Goal: Check status

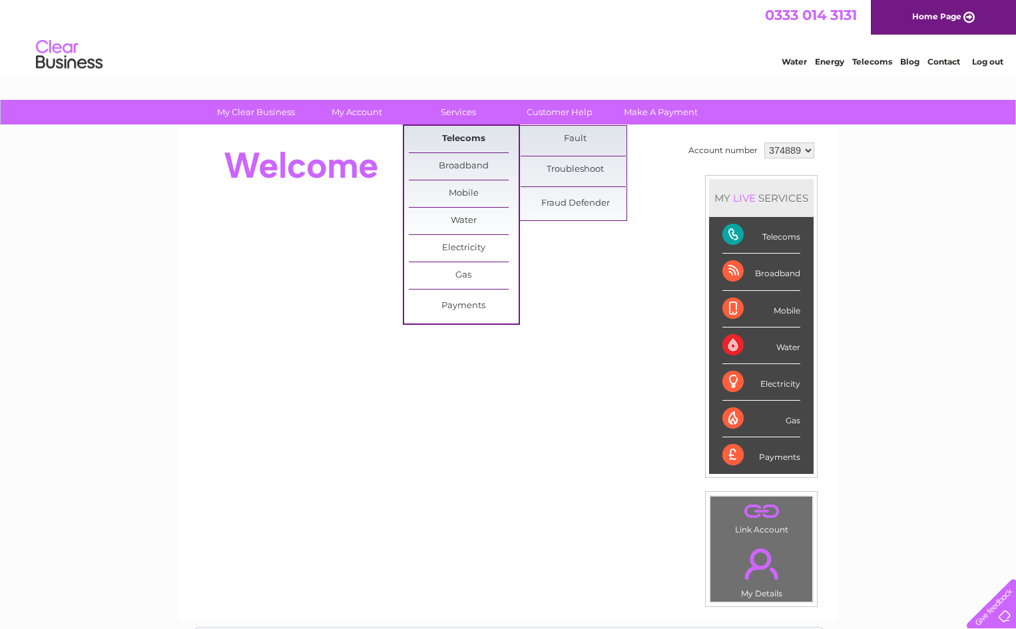
click at [469, 134] on link "Telecoms" at bounding box center [464, 139] width 110 height 27
click at [587, 136] on link "Fault" at bounding box center [575, 139] width 110 height 27
click at [581, 136] on link "Fault" at bounding box center [575, 139] width 110 height 27
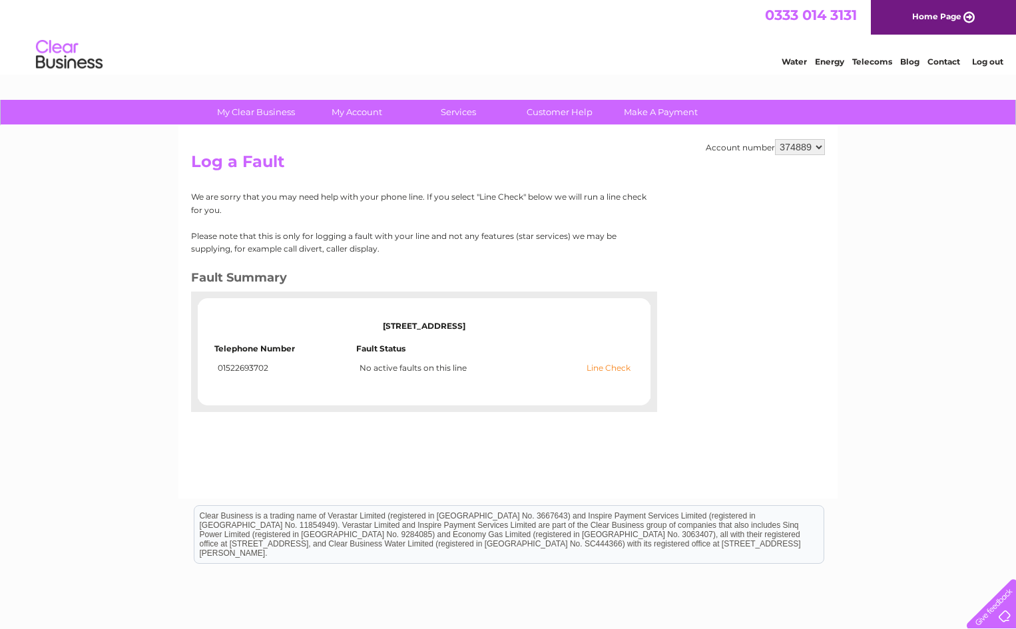
click at [600, 367] on link "Line Check" at bounding box center [608, 367] width 44 height 9
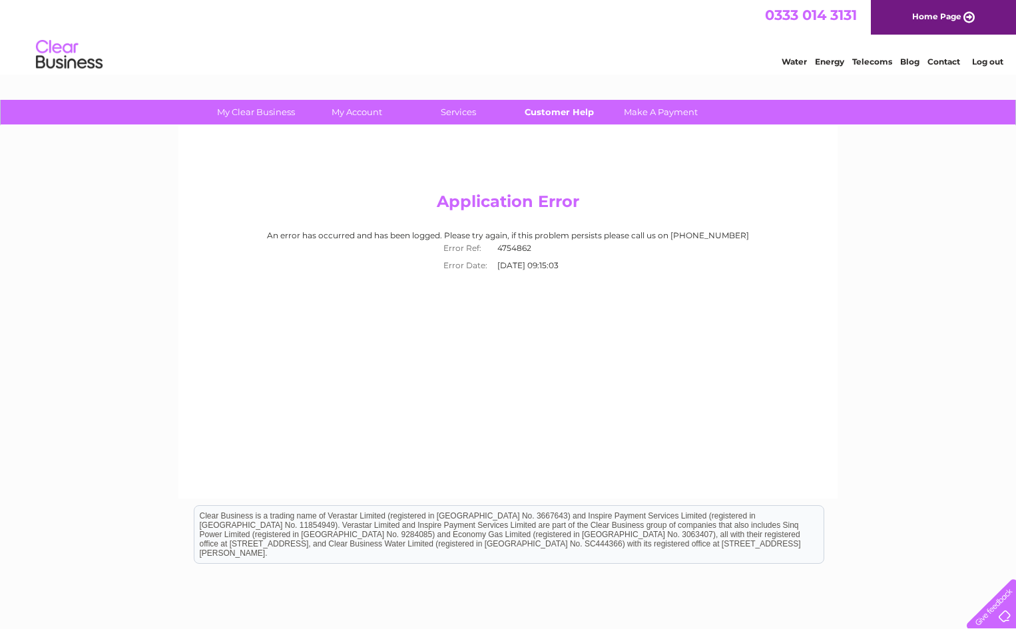
click at [570, 114] on link "Customer Help" at bounding box center [559, 112] width 110 height 25
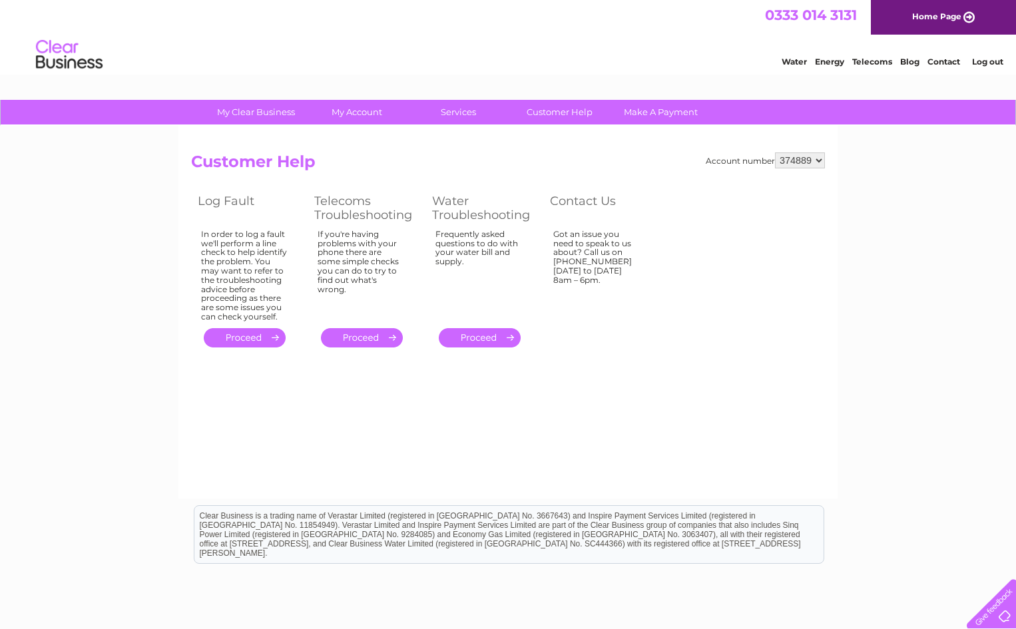
click at [255, 339] on link "." at bounding box center [245, 337] width 82 height 19
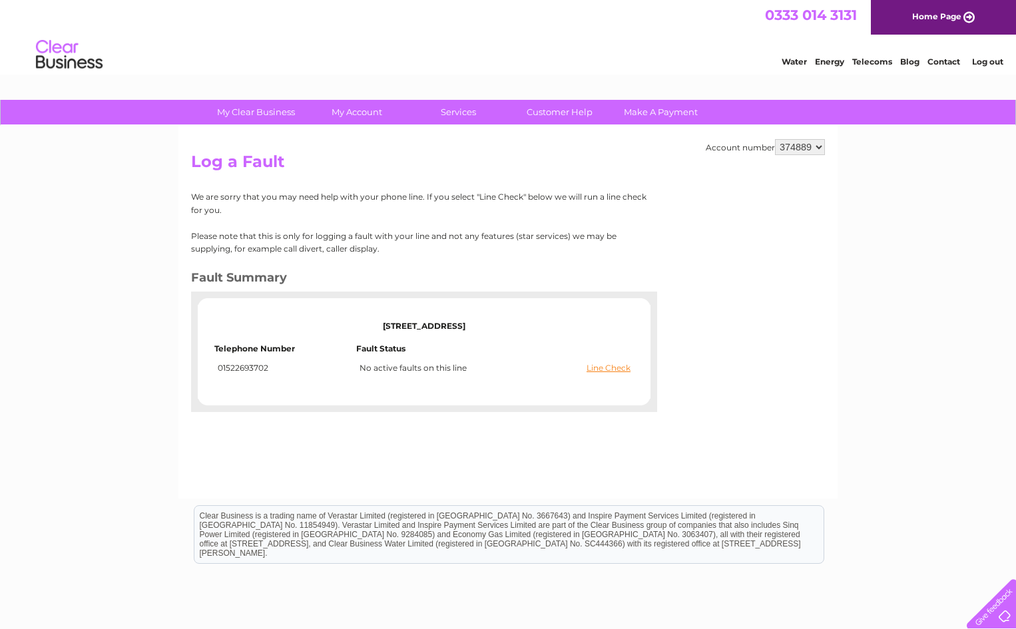
click at [260, 335] on td "[STREET_ADDRESS]" at bounding box center [423, 326] width 419 height 36
